Goal: Information Seeking & Learning: Learn about a topic

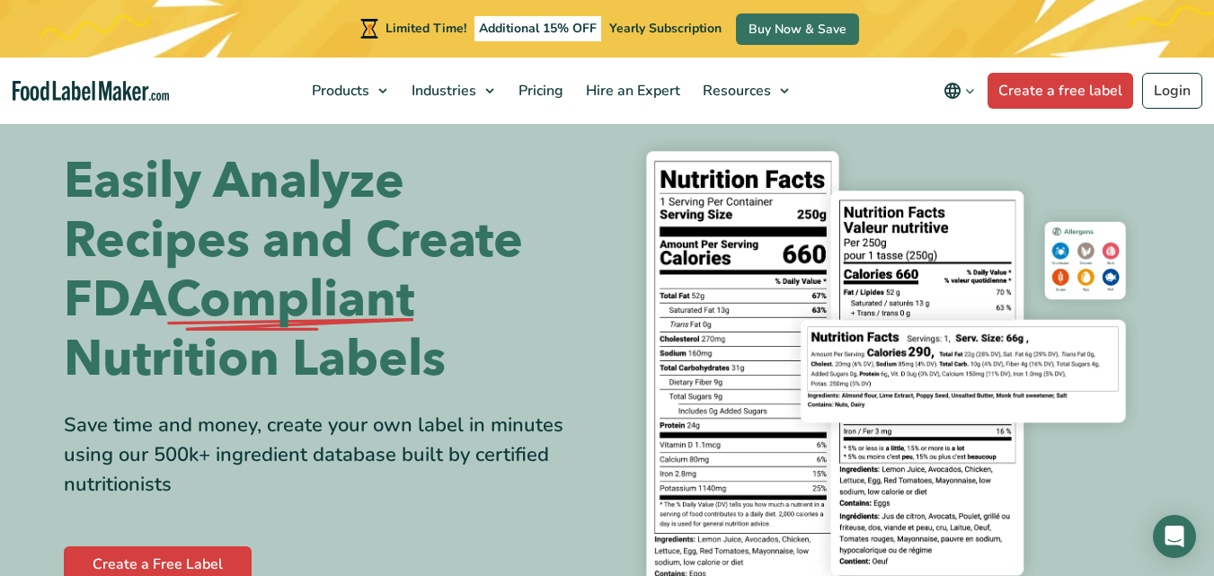
scroll to position [36, 0]
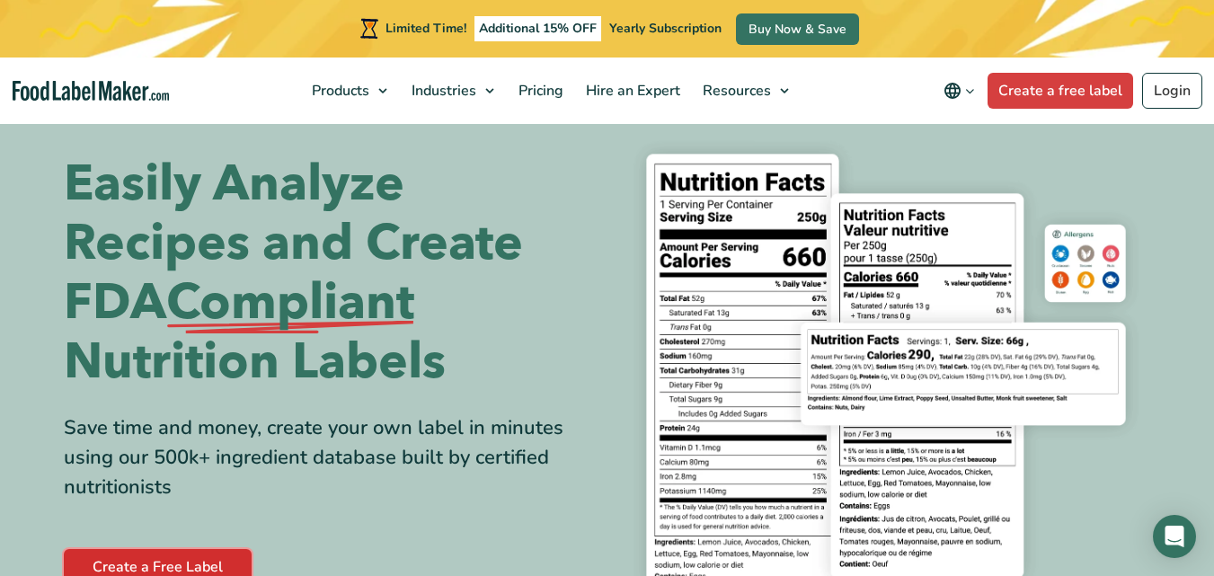
click at [146, 557] on link "Create a Free Label" at bounding box center [158, 567] width 188 height 36
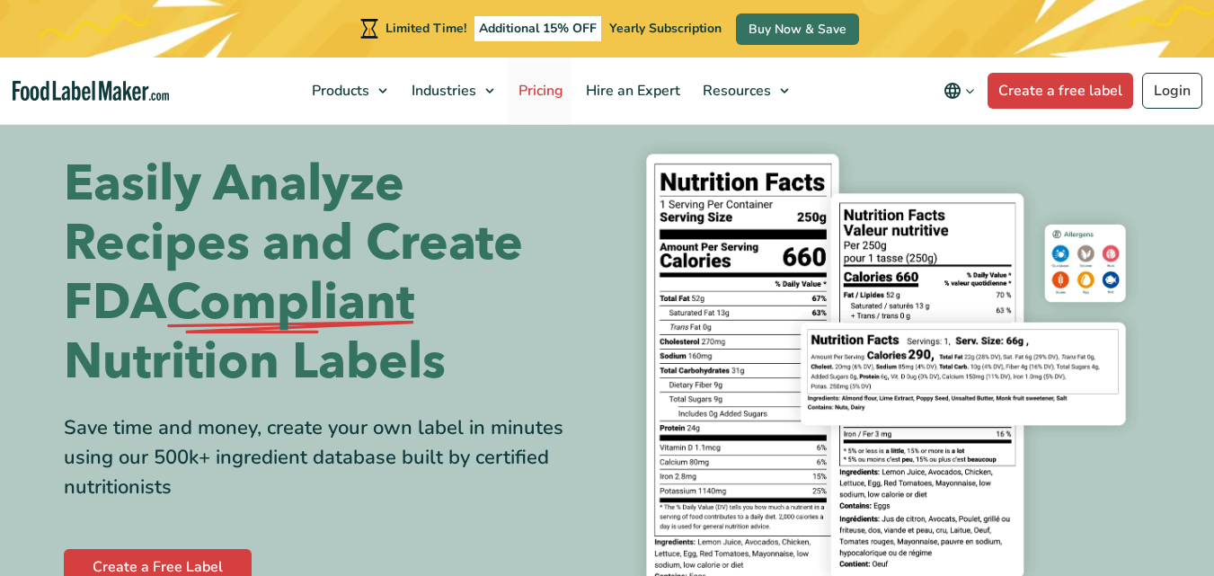
click at [552, 93] on span "Pricing" at bounding box center [539, 91] width 52 height 20
